Goal: Task Accomplishment & Management: Complete application form

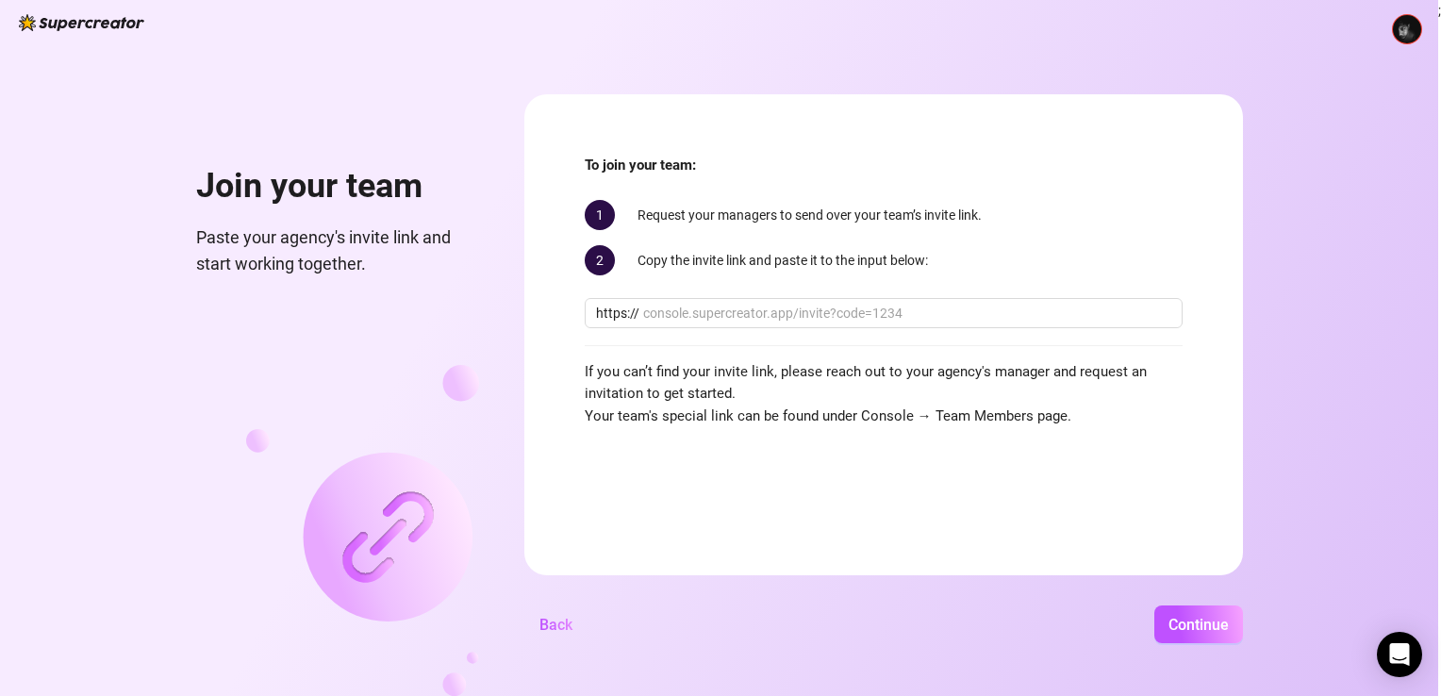
click at [157, 342] on div "Join your team Paste your agency's invite link and start working together. To j…" at bounding box center [719, 348] width 1438 height 696
click at [82, 300] on div "Join your team Paste your agency's invite link and start working together. To j…" at bounding box center [719, 348] width 1438 height 696
click at [1365, 83] on div "Join your team Paste your agency's invite link and start working together. To j…" at bounding box center [719, 348] width 1438 height 696
drag, startPoint x: 0, startPoint y: 285, endPoint x: 25, endPoint y: 289, distance: 24.8
click at [0, 285] on html "Join your team Paste your agency's invite link and start working together. To j…" at bounding box center [720, 348] width 1441 height 696
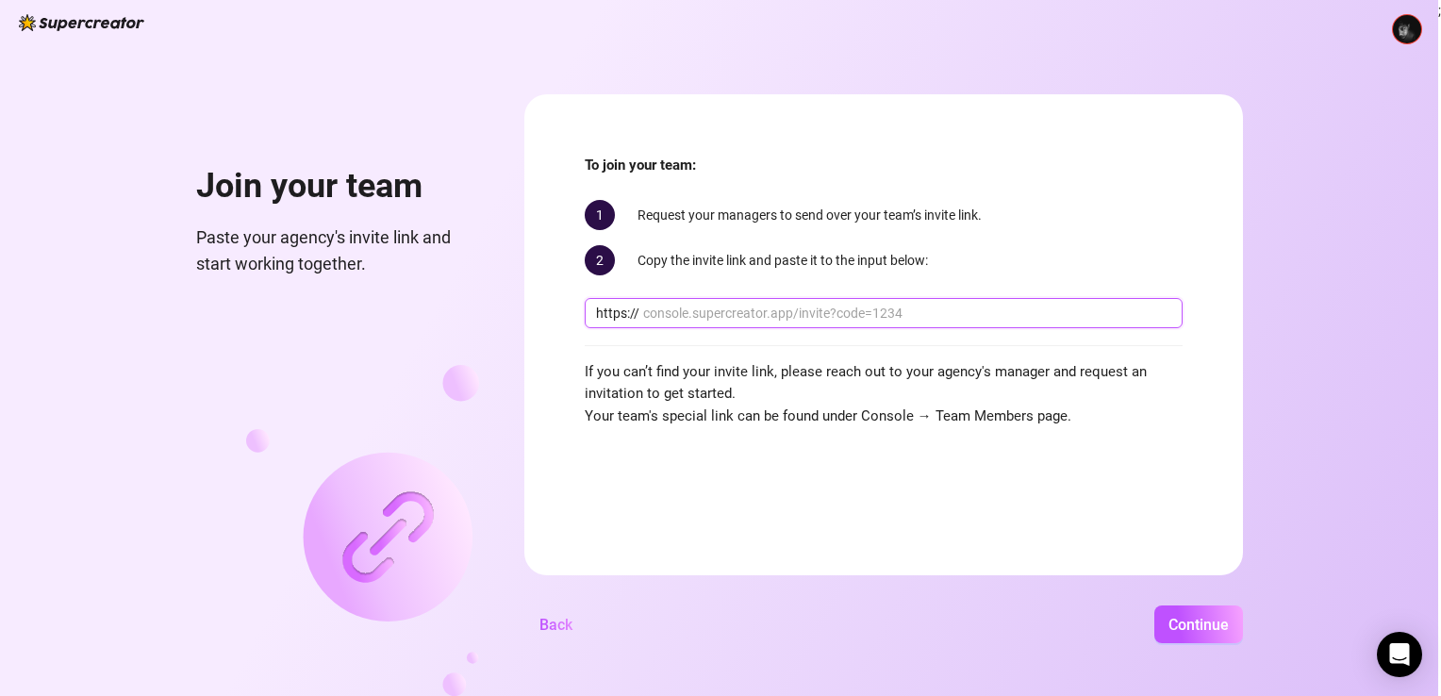
click at [717, 306] on input "text" at bounding box center [907, 313] width 528 height 21
paste input "console.supercreator.app/invite?code=WqMwg6v3n1cOq0ZCwUzmmFVv36R2&workspace=Foz…"
type input "console.supercreator.app/invite?code=WqMwg6v3n1cOq0ZCwUzmmFVv36R2&workspace=Foz…"
click at [1154, 605] on button "Continue" at bounding box center [1198, 624] width 89 height 38
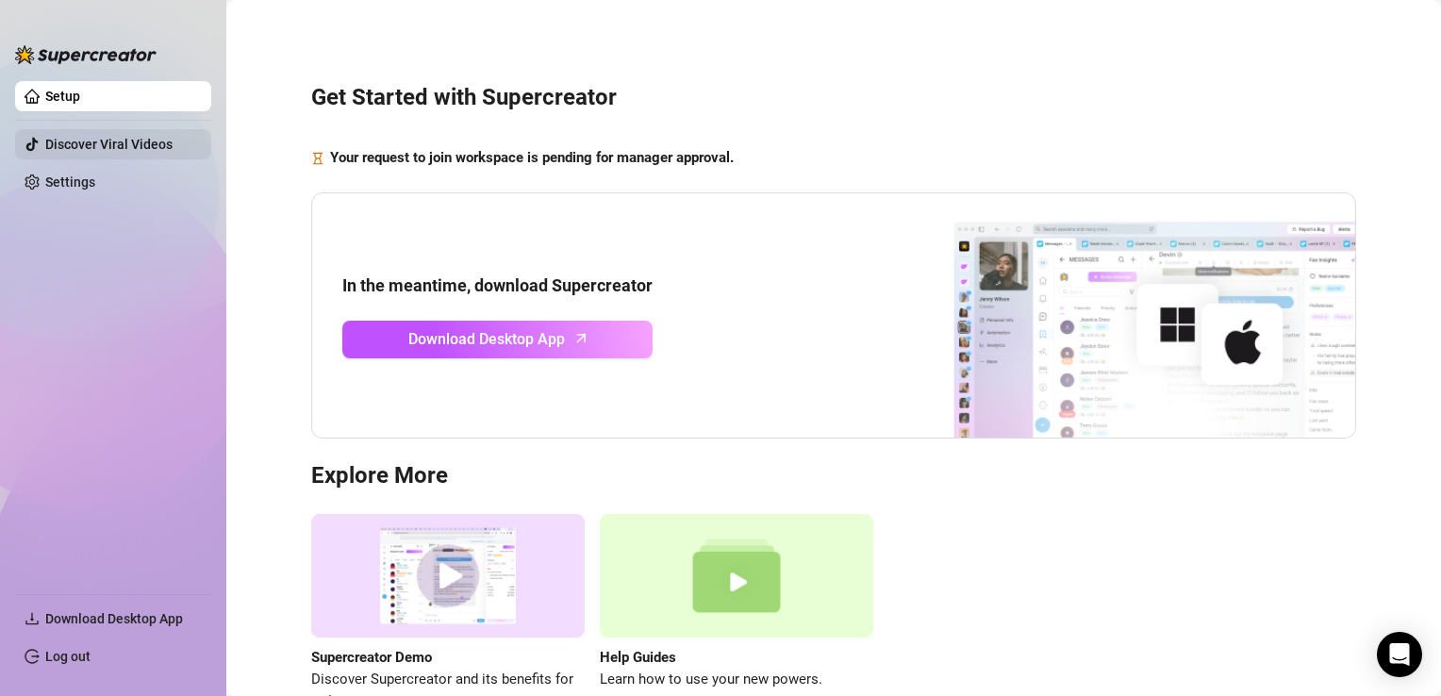
click at [80, 142] on link "Discover Viral Videos" at bounding box center [108, 144] width 127 height 15
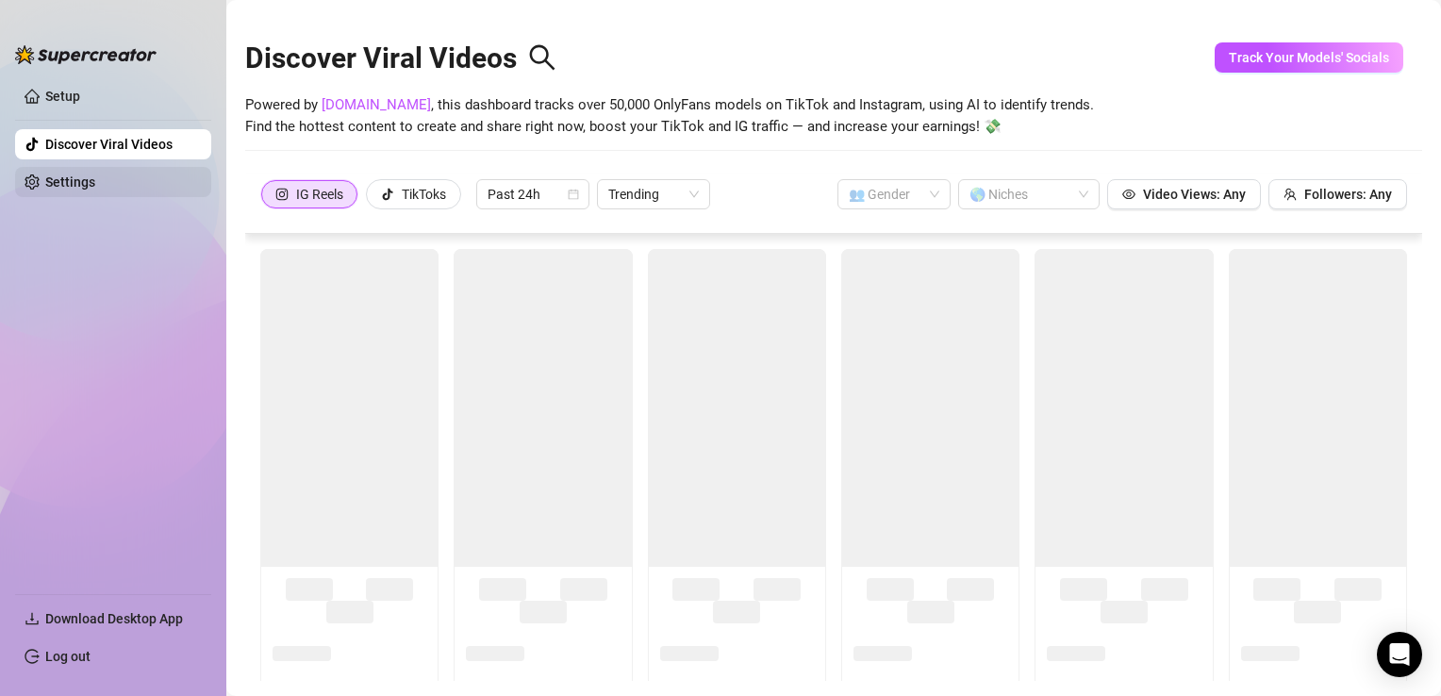
click at [71, 174] on link "Settings" at bounding box center [70, 181] width 50 height 15
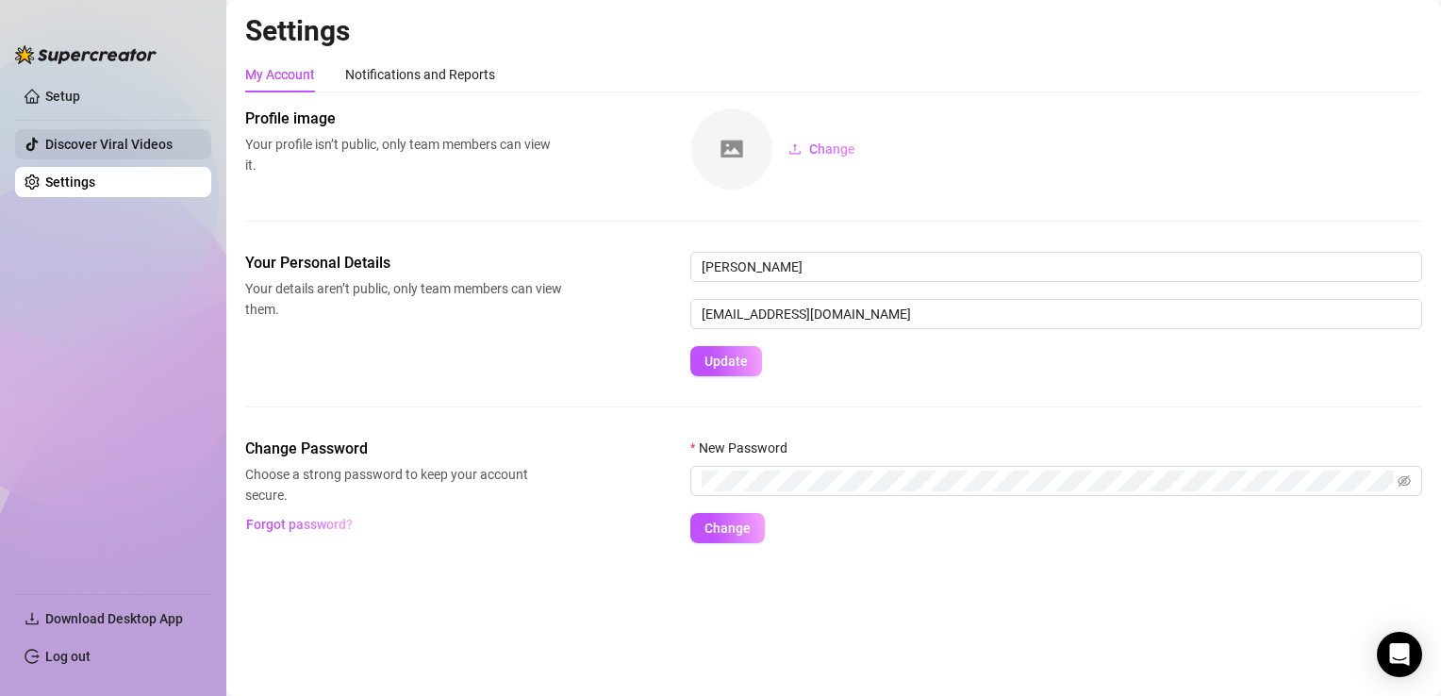
click at [91, 148] on link "Discover Viral Videos" at bounding box center [108, 144] width 127 height 15
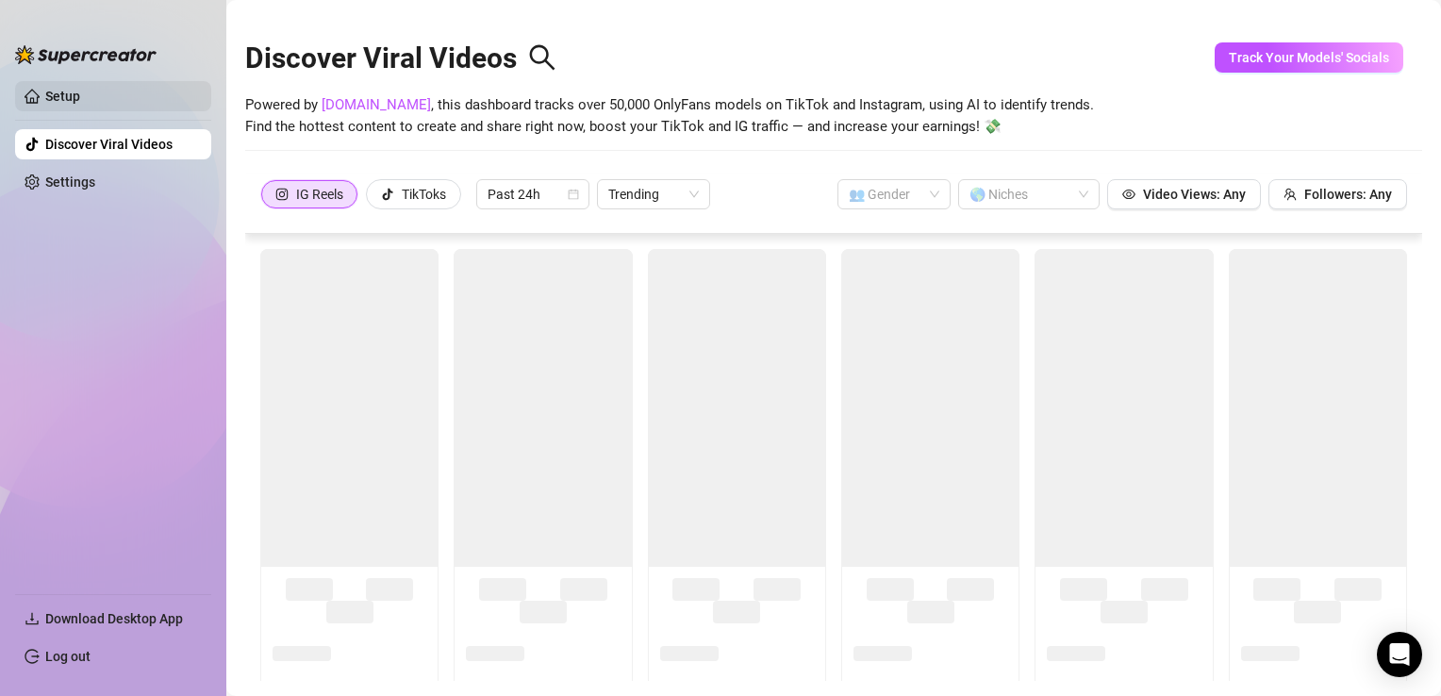
click at [57, 98] on link "Setup" at bounding box center [62, 96] width 35 height 15
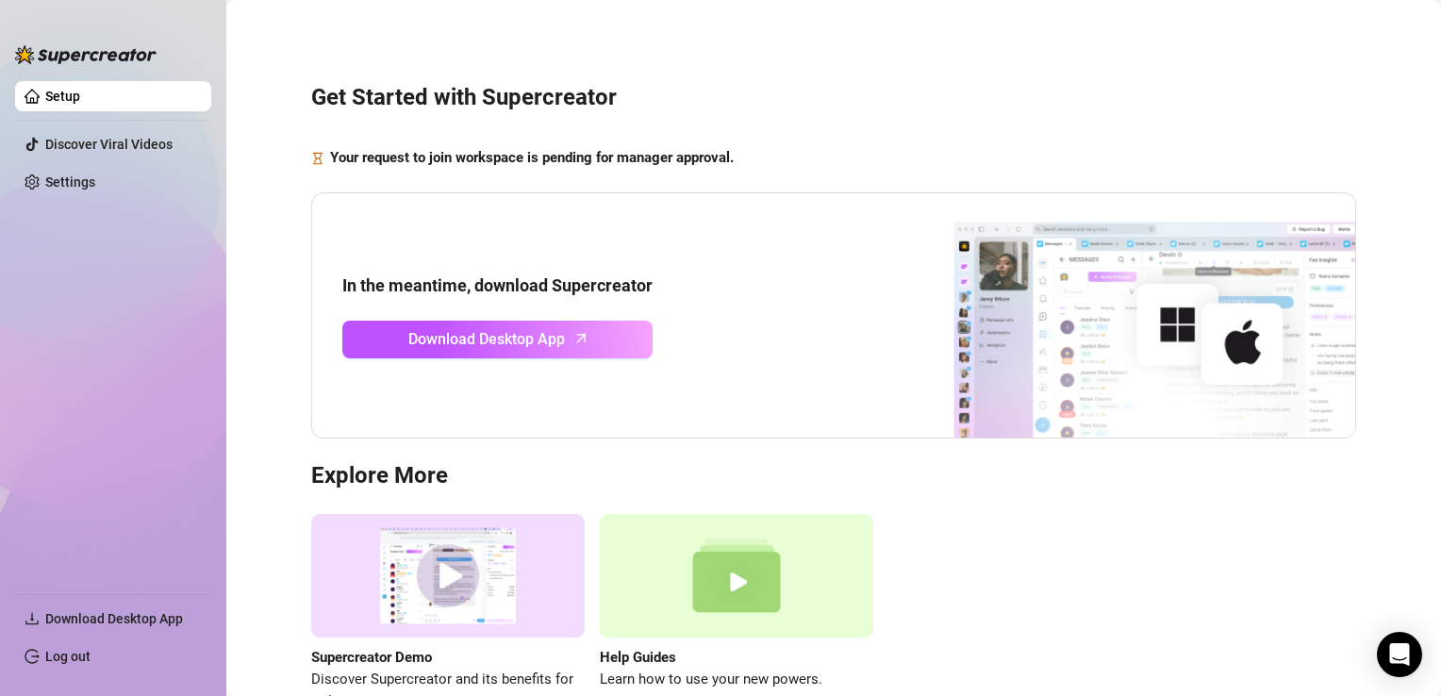
scroll to position [121, 0]
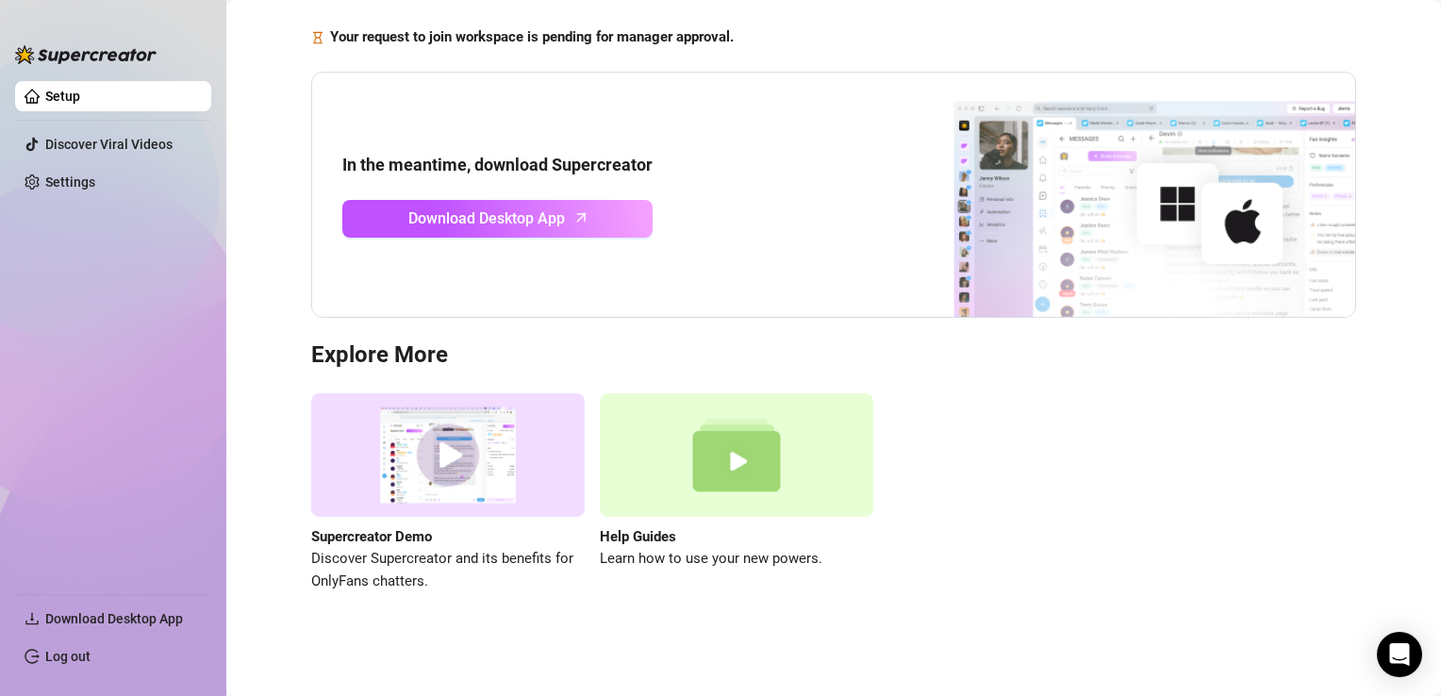
click at [113, 335] on ul "Setup Discover Viral Videos Settings" at bounding box center [113, 330] width 196 height 512
click at [158, 608] on span "Download Desktop App" at bounding box center [120, 618] width 151 height 30
click at [95, 615] on span "Download Desktop App" at bounding box center [114, 618] width 138 height 15
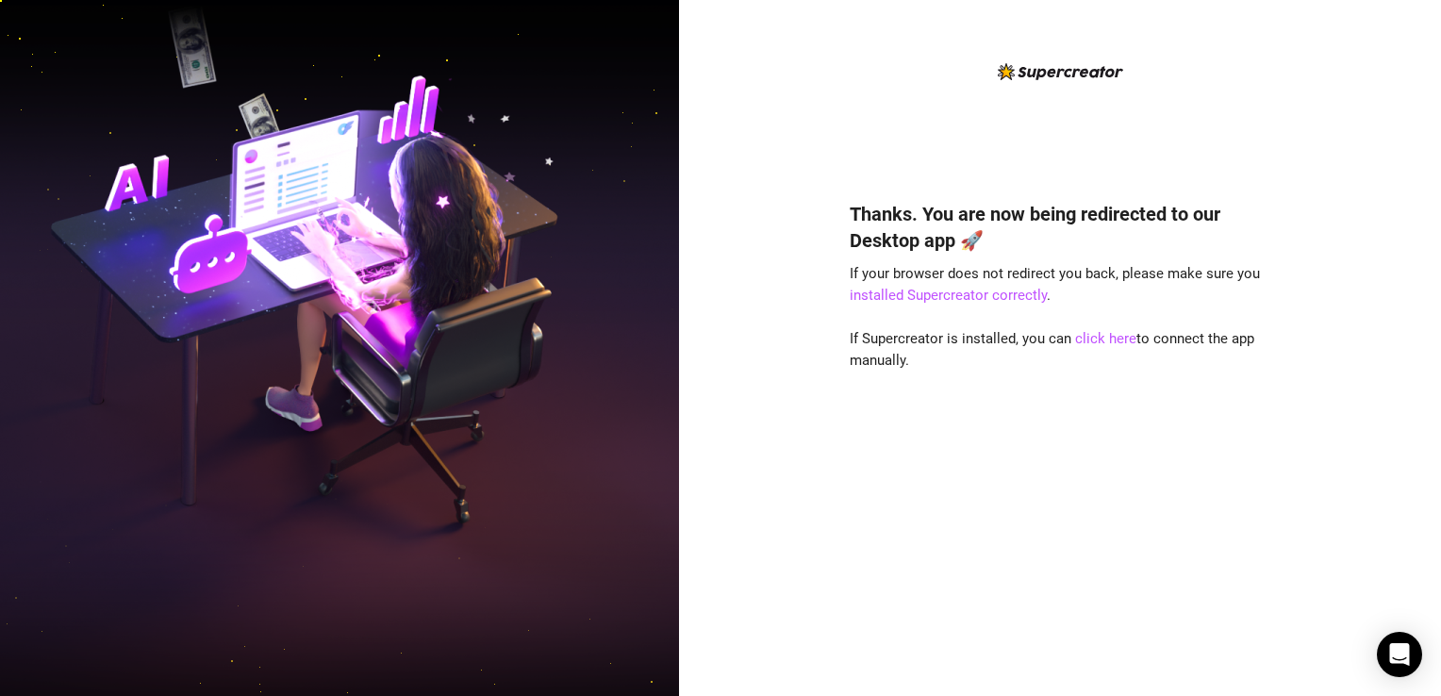
click at [144, 419] on img at bounding box center [339, 348] width 679 height 851
click at [967, 295] on link "installed Supercreator correctly" at bounding box center [948, 295] width 197 height 17
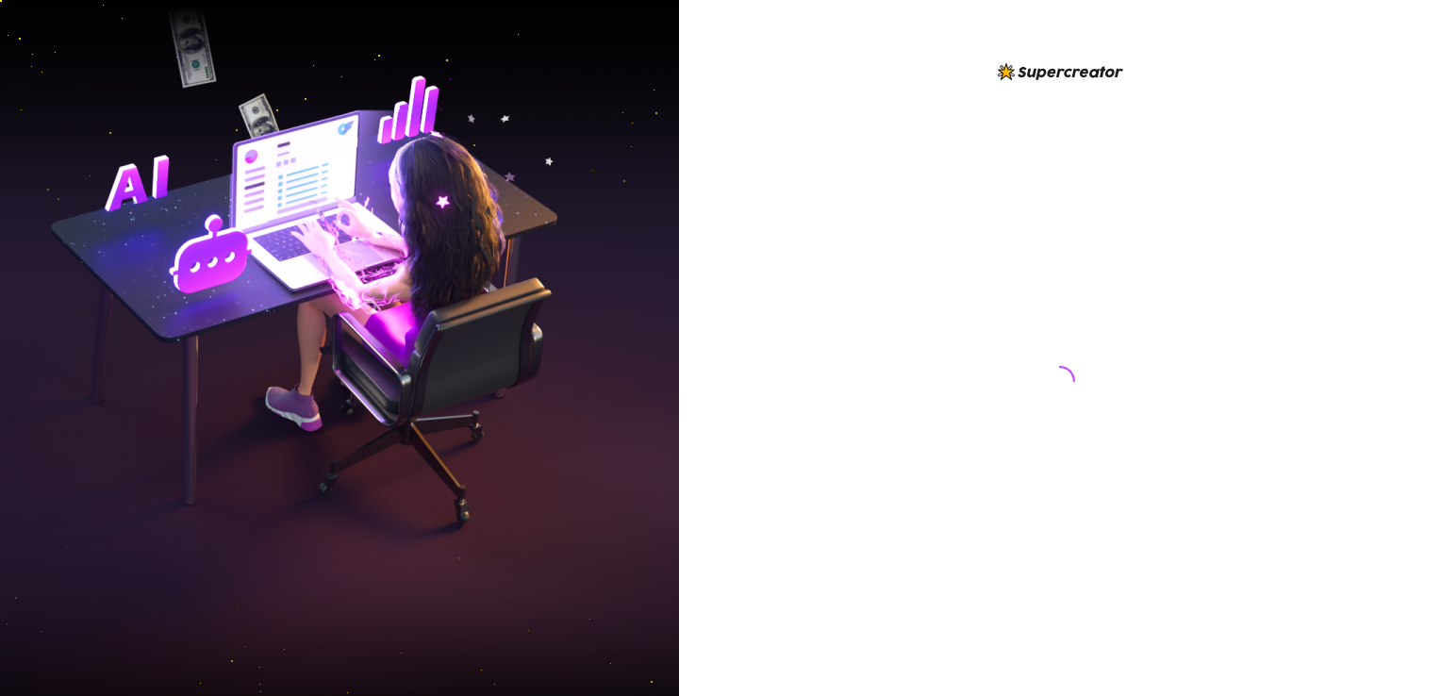
click at [237, 372] on img at bounding box center [339, 348] width 679 height 851
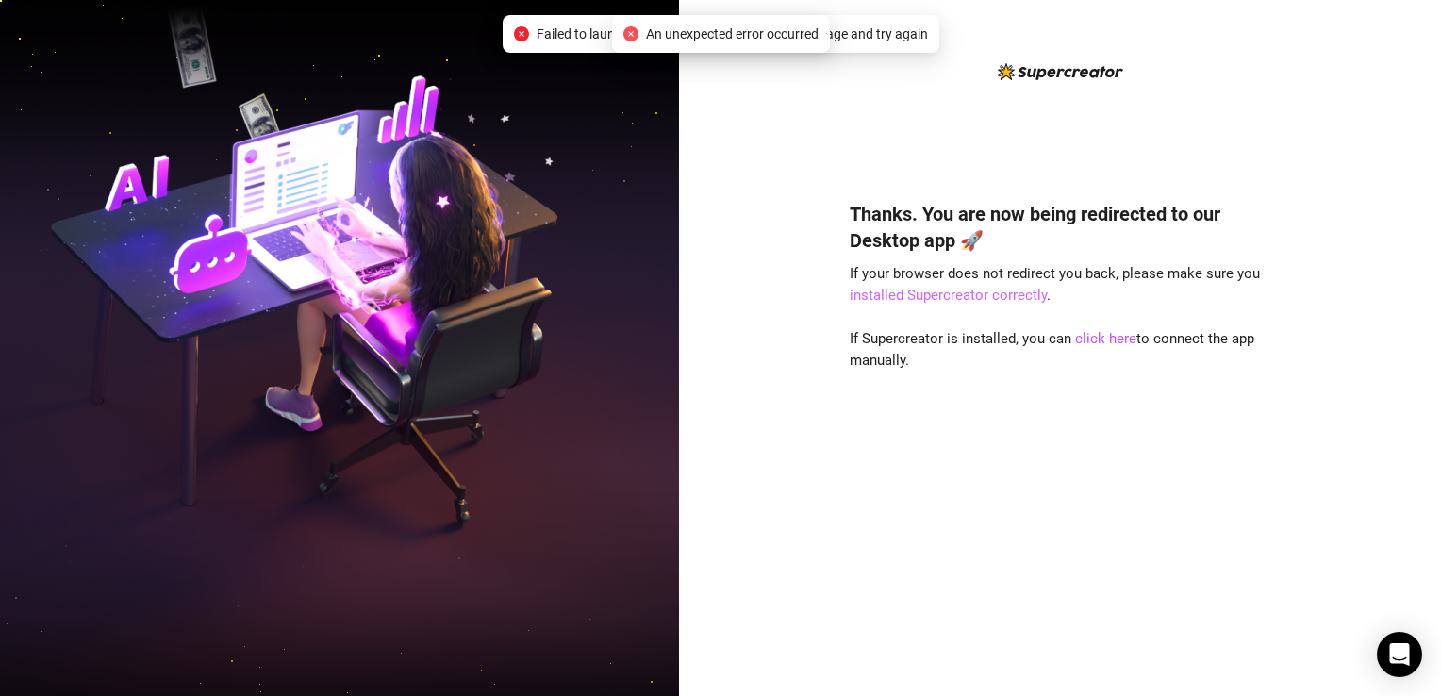
click at [981, 293] on link "installed Supercreator correctly" at bounding box center [948, 295] width 197 height 17
